Goal: Navigation & Orientation: Find specific page/section

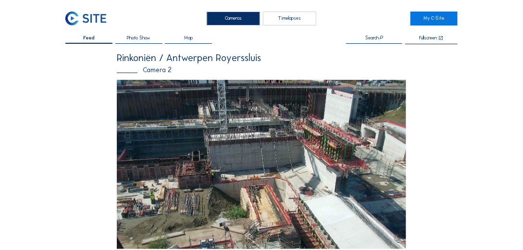
click at [76, 18] on img at bounding box center [85, 19] width 41 height 14
click at [74, 13] on img at bounding box center [85, 19] width 41 height 14
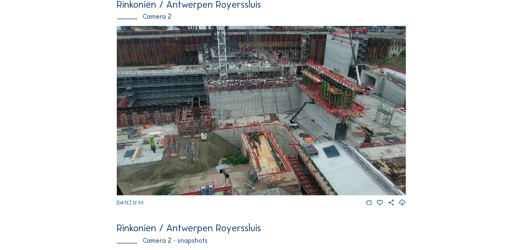
scroll to position [275, 0]
